Goal: Obtain resource: Download file/media

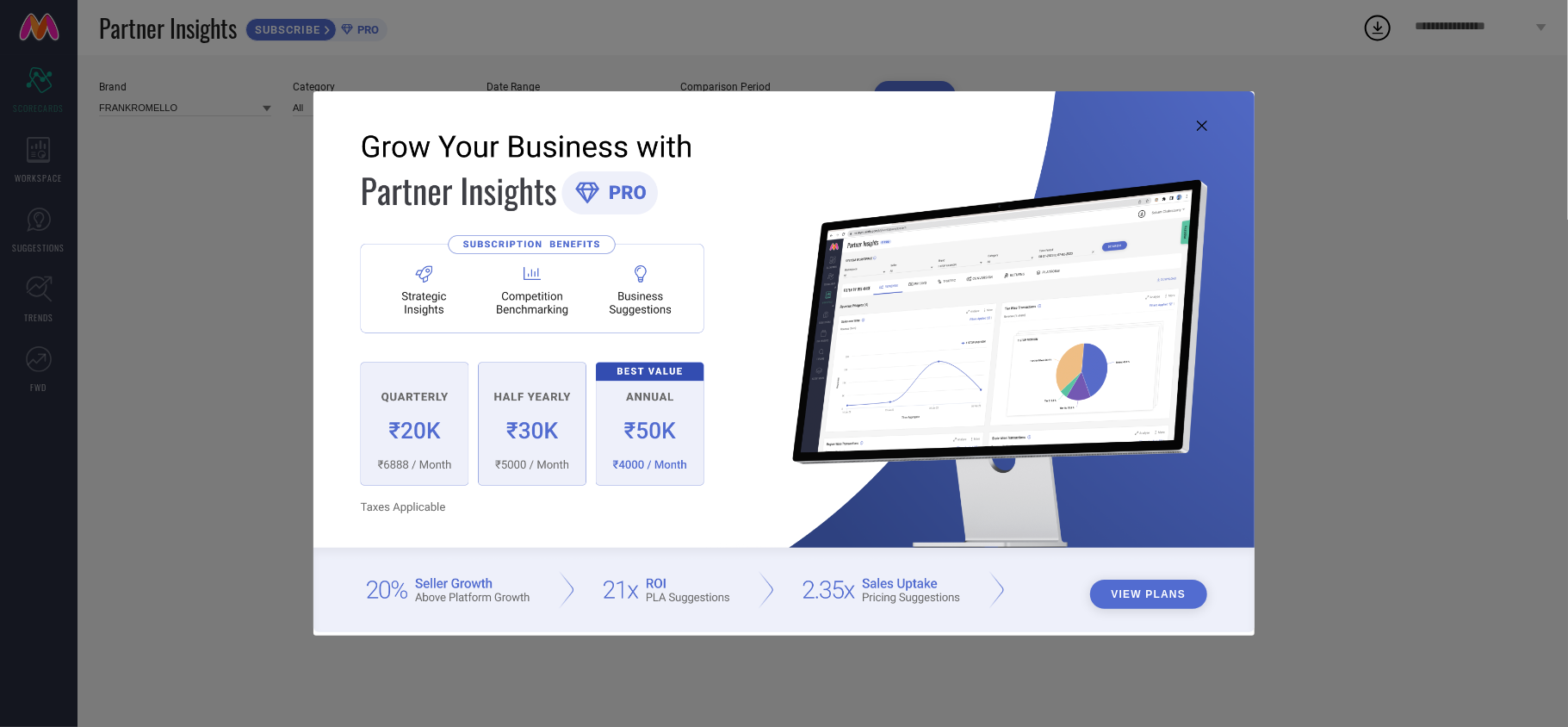
click at [1196, 121] on icon at bounding box center [1201, 126] width 11 height 11
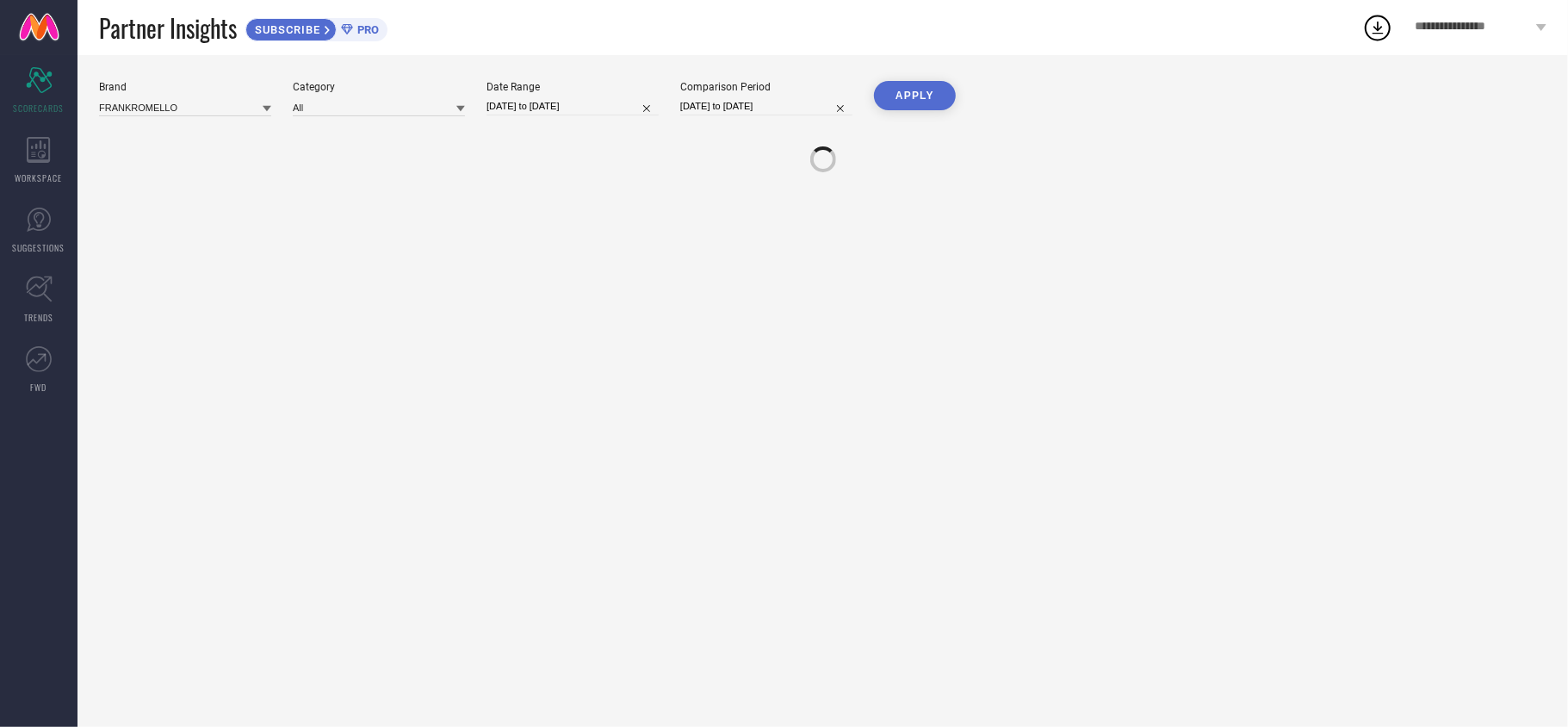
click at [1371, 29] on icon at bounding box center [1377, 28] width 31 height 31
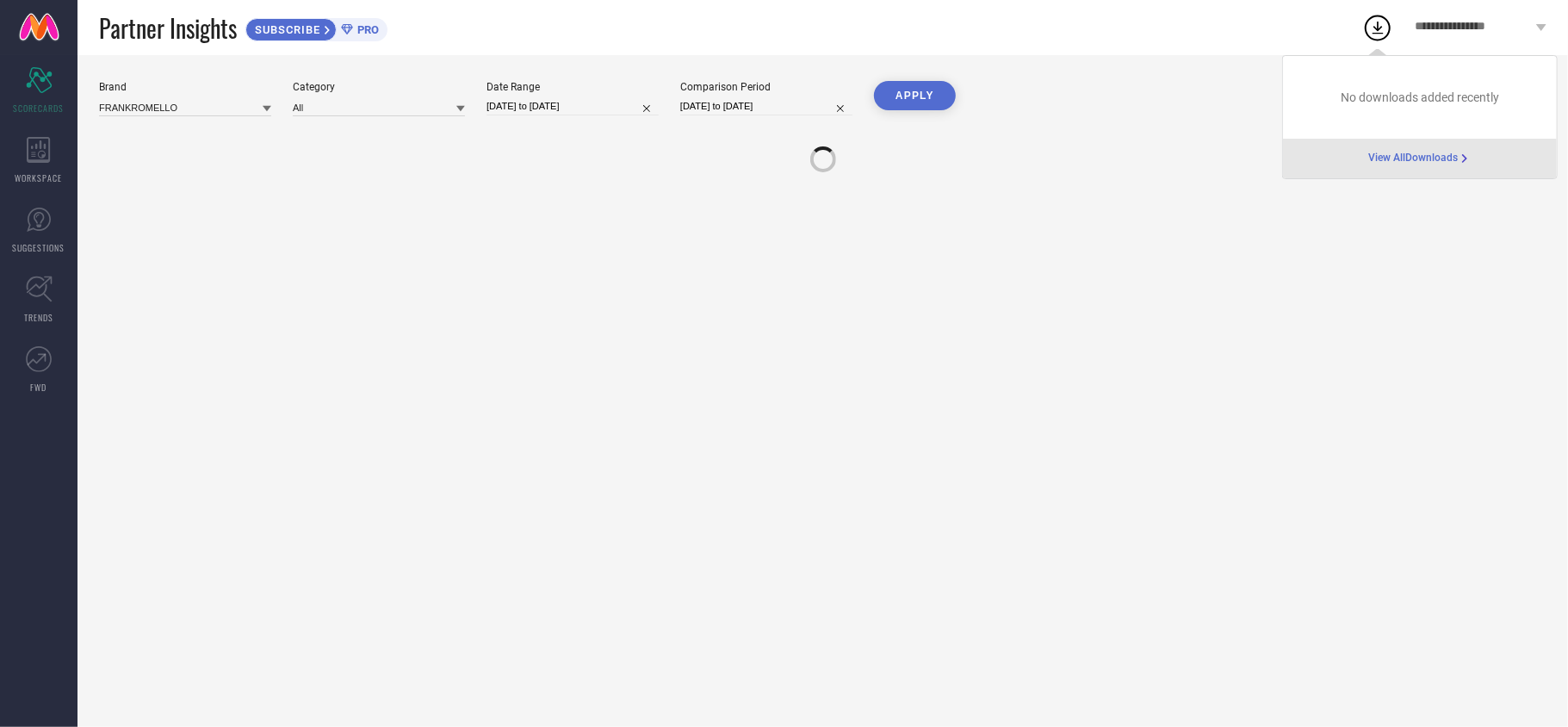
click at [1411, 158] on span "View All Downloads" at bounding box center [1412, 158] width 89 height 13
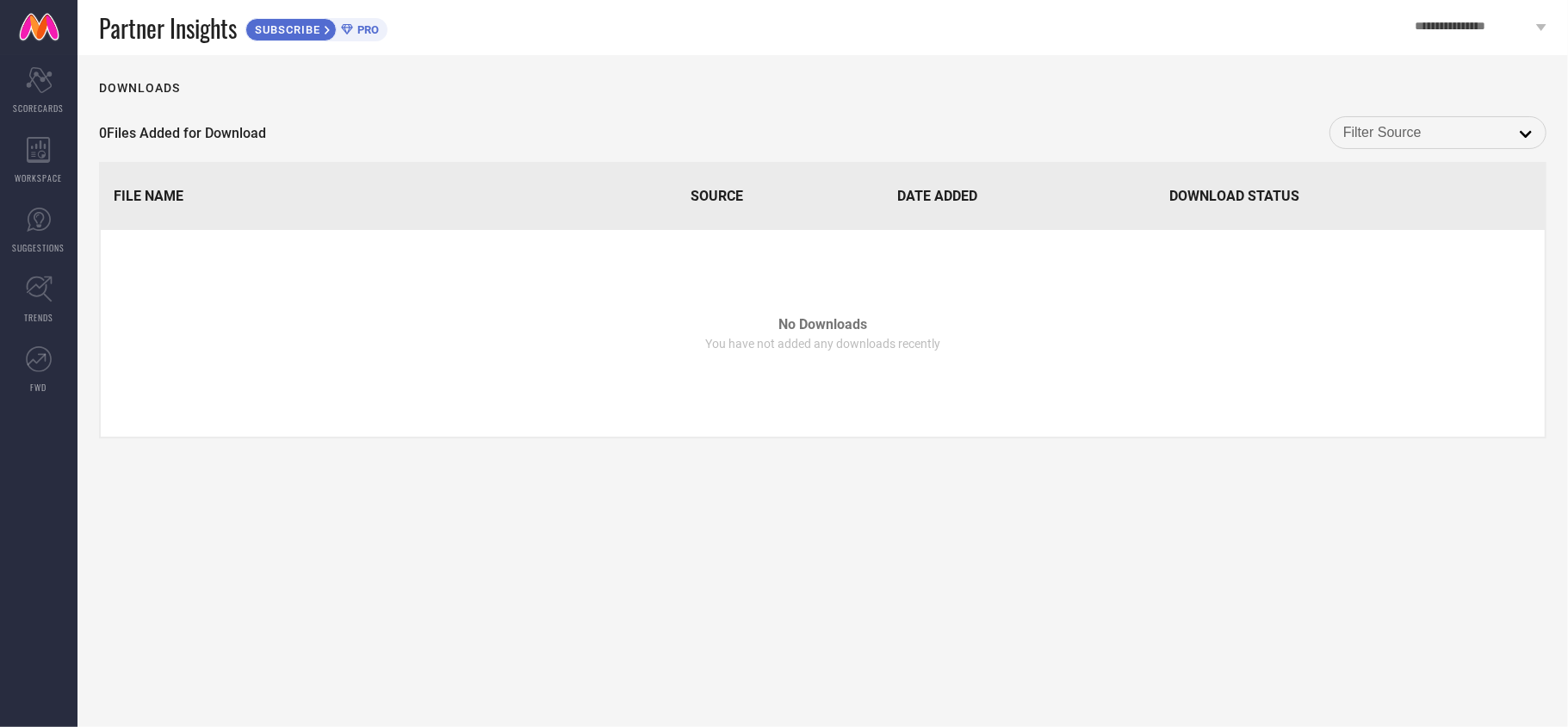
click at [1471, 160] on div "Downloads 0 Files Added for Download open File Name Source Date Added Download …" at bounding box center [823, 390] width 1490 height 671
click at [1460, 129] on input at bounding box center [1437, 132] width 189 height 22
